Goal: Task Accomplishment & Management: Use online tool/utility

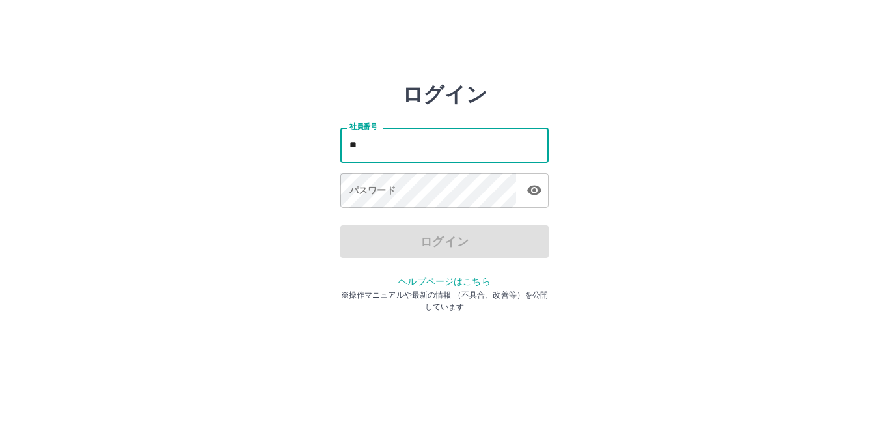
type input "*"
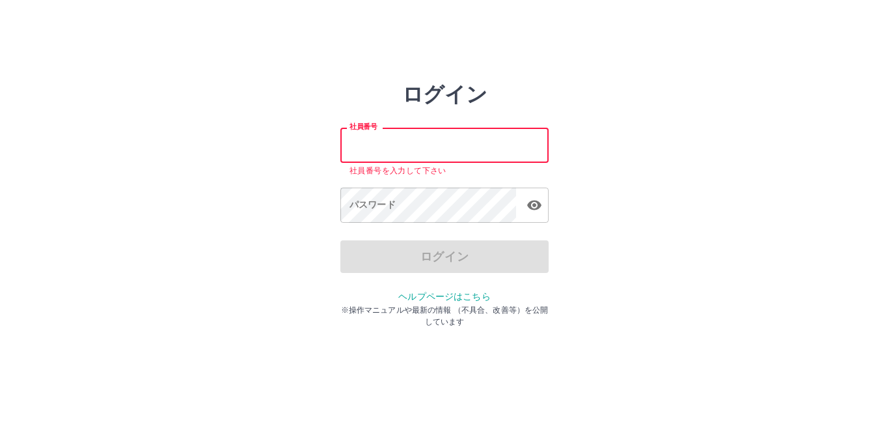
click at [398, 148] on input "社員番号" at bounding box center [444, 145] width 208 height 34
type input "*******"
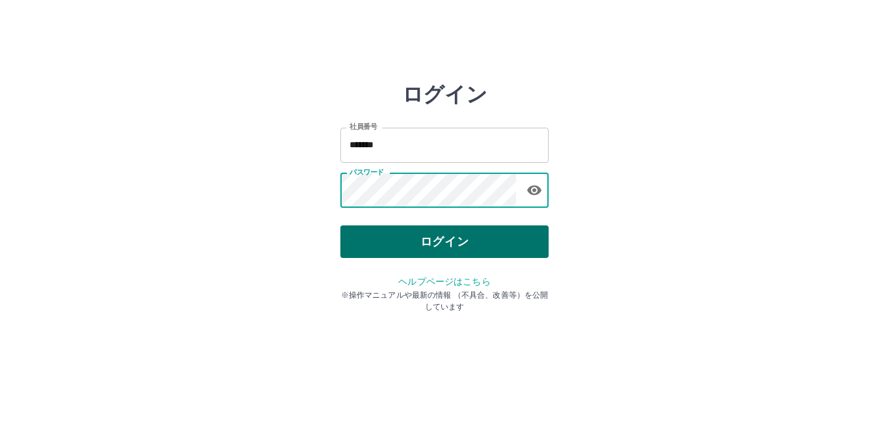
click at [418, 256] on button "ログイン" at bounding box center [444, 241] width 208 height 33
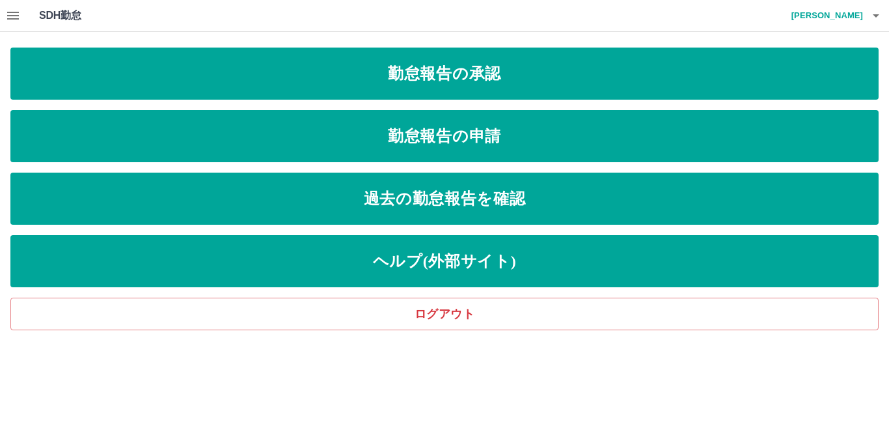
click at [19, 21] on icon "button" at bounding box center [13, 16] width 16 height 16
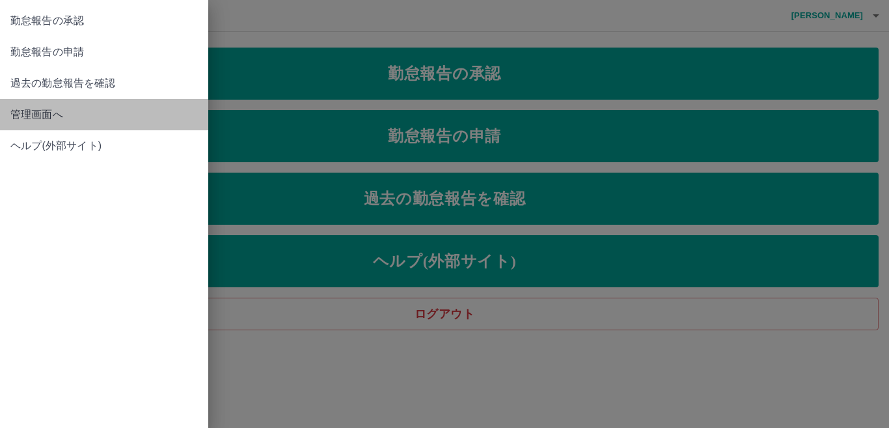
click at [31, 106] on link "管理画面へ" at bounding box center [104, 114] width 208 height 31
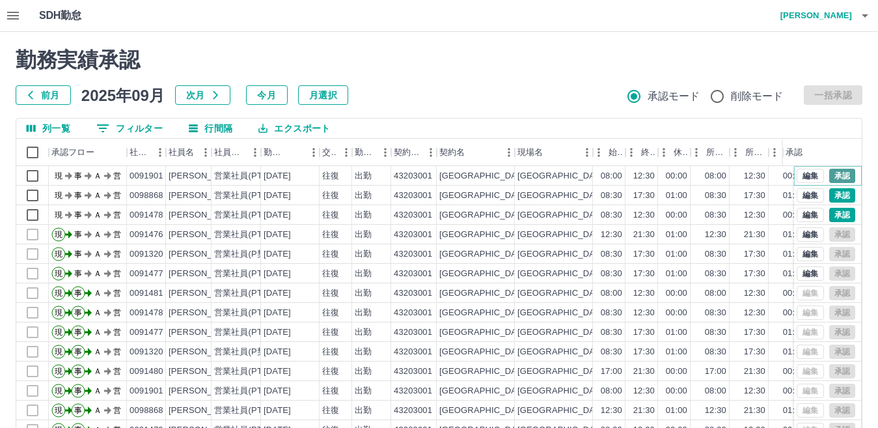
click at [831, 174] on button "承認" at bounding box center [842, 176] width 26 height 14
click at [829, 211] on button "承認" at bounding box center [842, 215] width 26 height 14
click at [862, 21] on icon "button" at bounding box center [865, 16] width 16 height 16
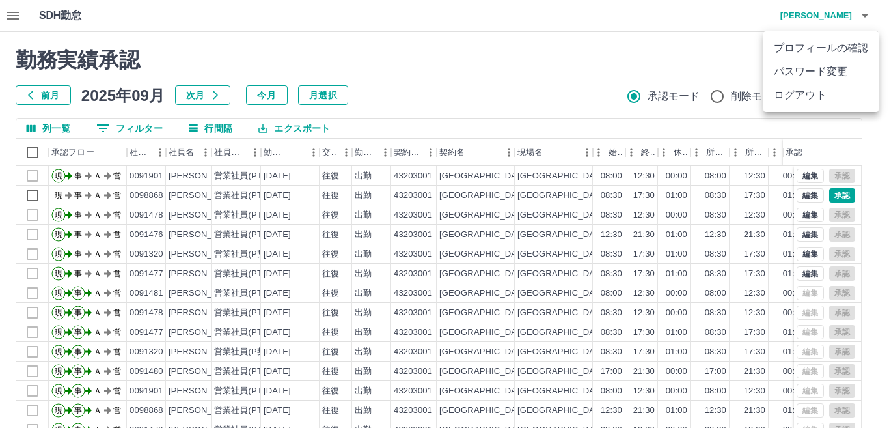
click at [778, 96] on li "ログアウト" at bounding box center [820, 94] width 115 height 23
